Goal: Information Seeking & Learning: Learn about a topic

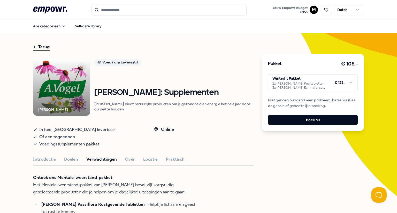
scroll to position [203, 0]
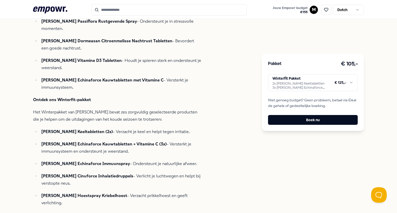
click at [327, 84] on html ".empowr-logo_svg__cls-1{fill:#03032f} Jouw Empowr budget € 155 M Dutch Alle cat…" at bounding box center [198, 106] width 397 height 213
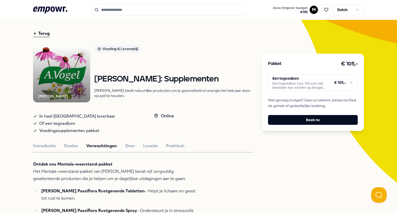
scroll to position [0, 0]
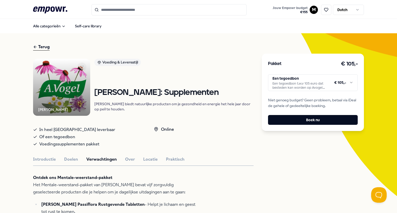
click at [121, 163] on div "Introductie Doelen Verwachtingen Over Locatie Praktisch" at bounding box center [143, 159] width 220 height 7
click at [128, 162] on button "Over" at bounding box center [130, 159] width 10 height 7
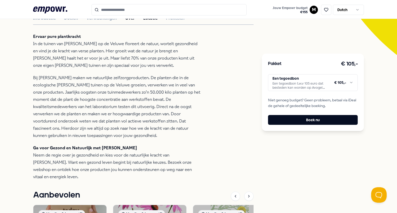
scroll to position [138, 0]
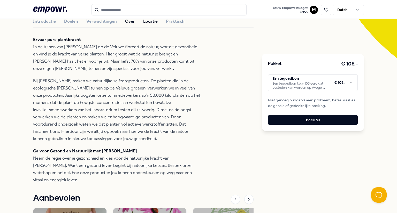
click at [146, 25] on button "Locatie" at bounding box center [150, 21] width 14 height 7
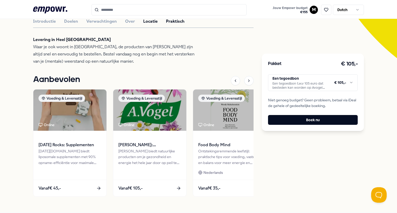
click at [168, 25] on button "Praktisch" at bounding box center [175, 21] width 19 height 7
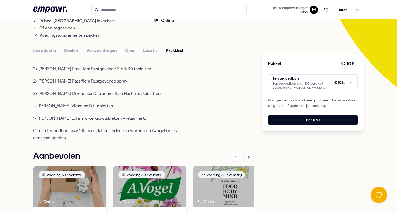
scroll to position [109, 0]
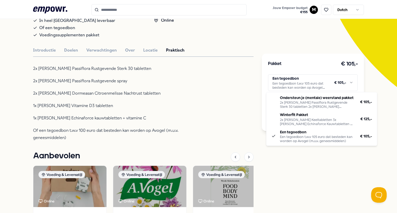
click at [331, 82] on html ".empowr-logo_svg__cls-1{fill:#03032f} Jouw Empowr budget € 155 M Dutch Alle cat…" at bounding box center [198, 106] width 397 height 213
click at [241, 86] on html ".empowr-logo_svg__cls-1{fill:#03032f} Jouw Empowr budget € 155 M Dutch Alle cat…" at bounding box center [198, 106] width 397 height 213
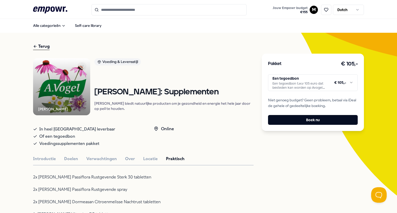
scroll to position [0, 0]
